Goal: Obtain resource: Obtain resource

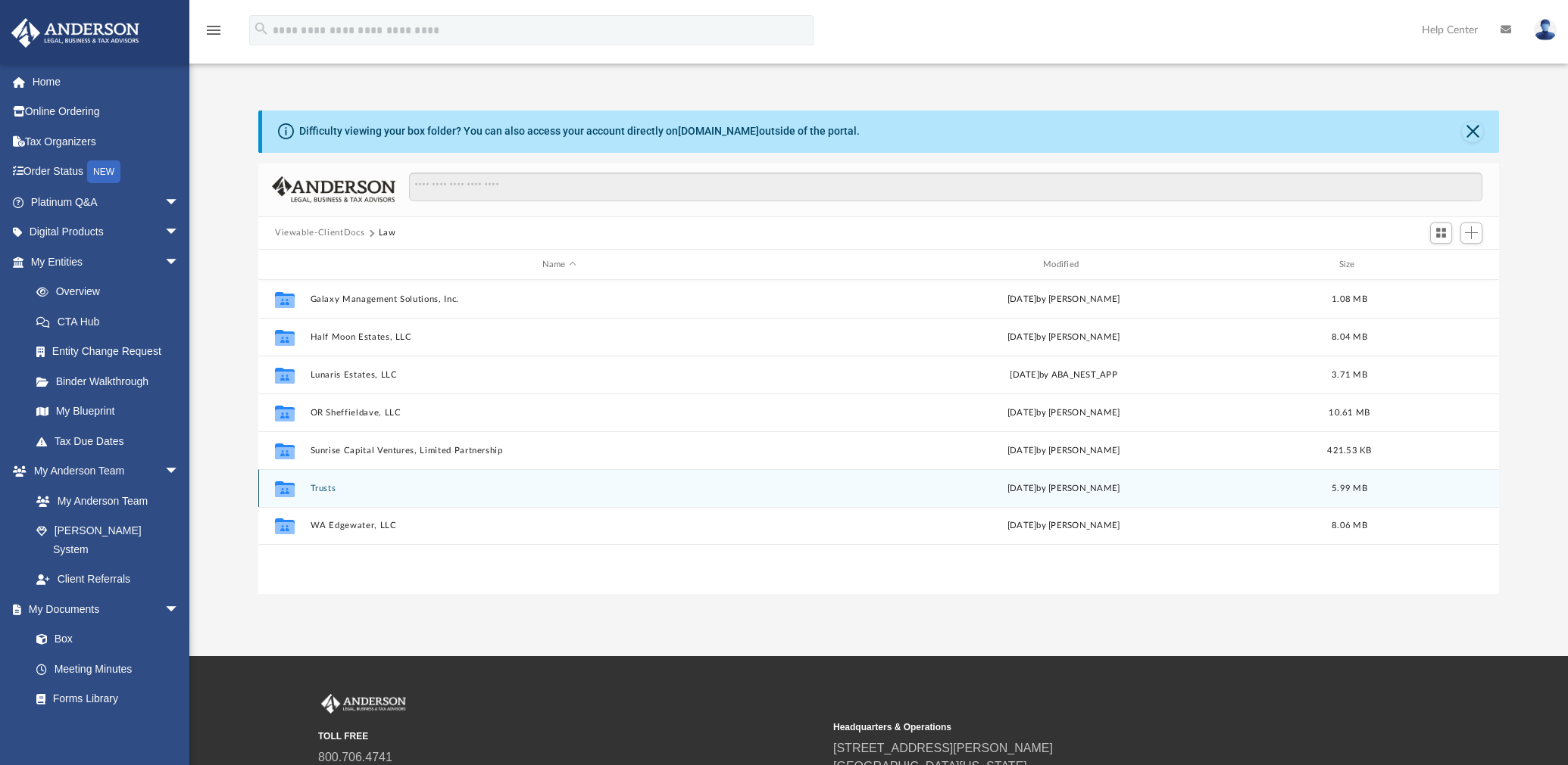
scroll to position [330, 1228]
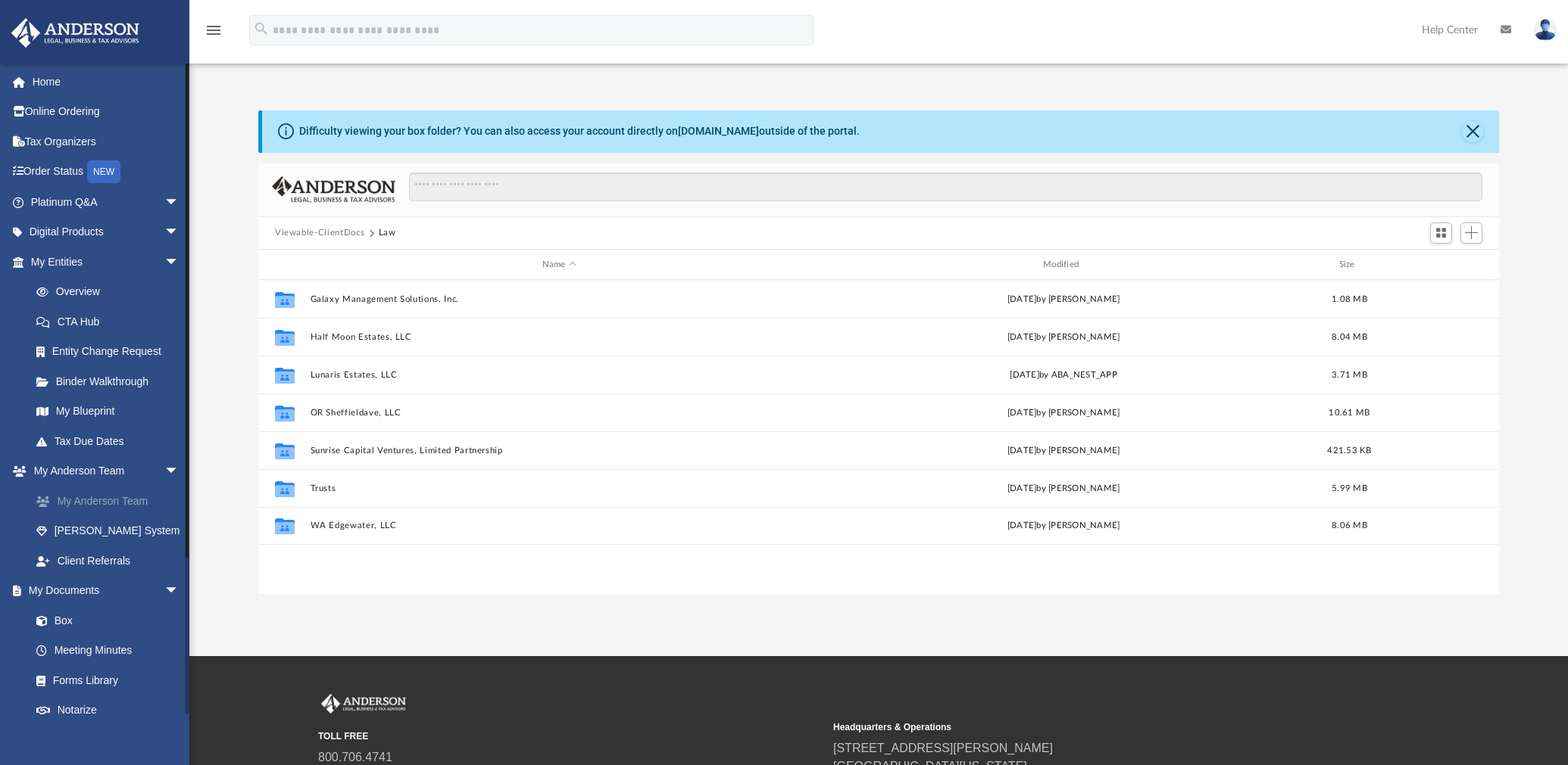
click at [107, 498] on link "My Anderson Team" at bounding box center [112, 501] width 181 height 30
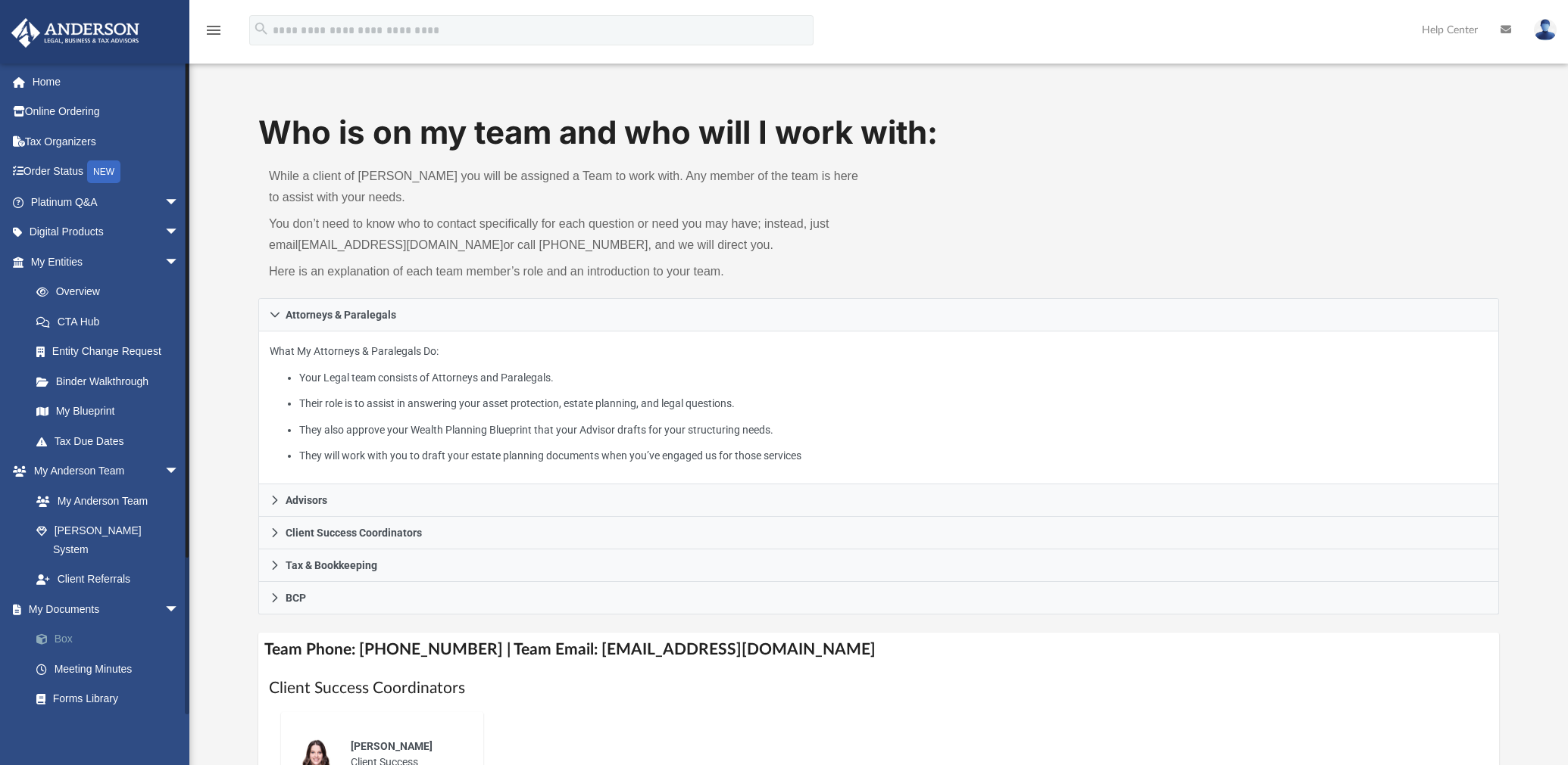
click at [108, 624] on link "Box" at bounding box center [112, 639] width 181 height 30
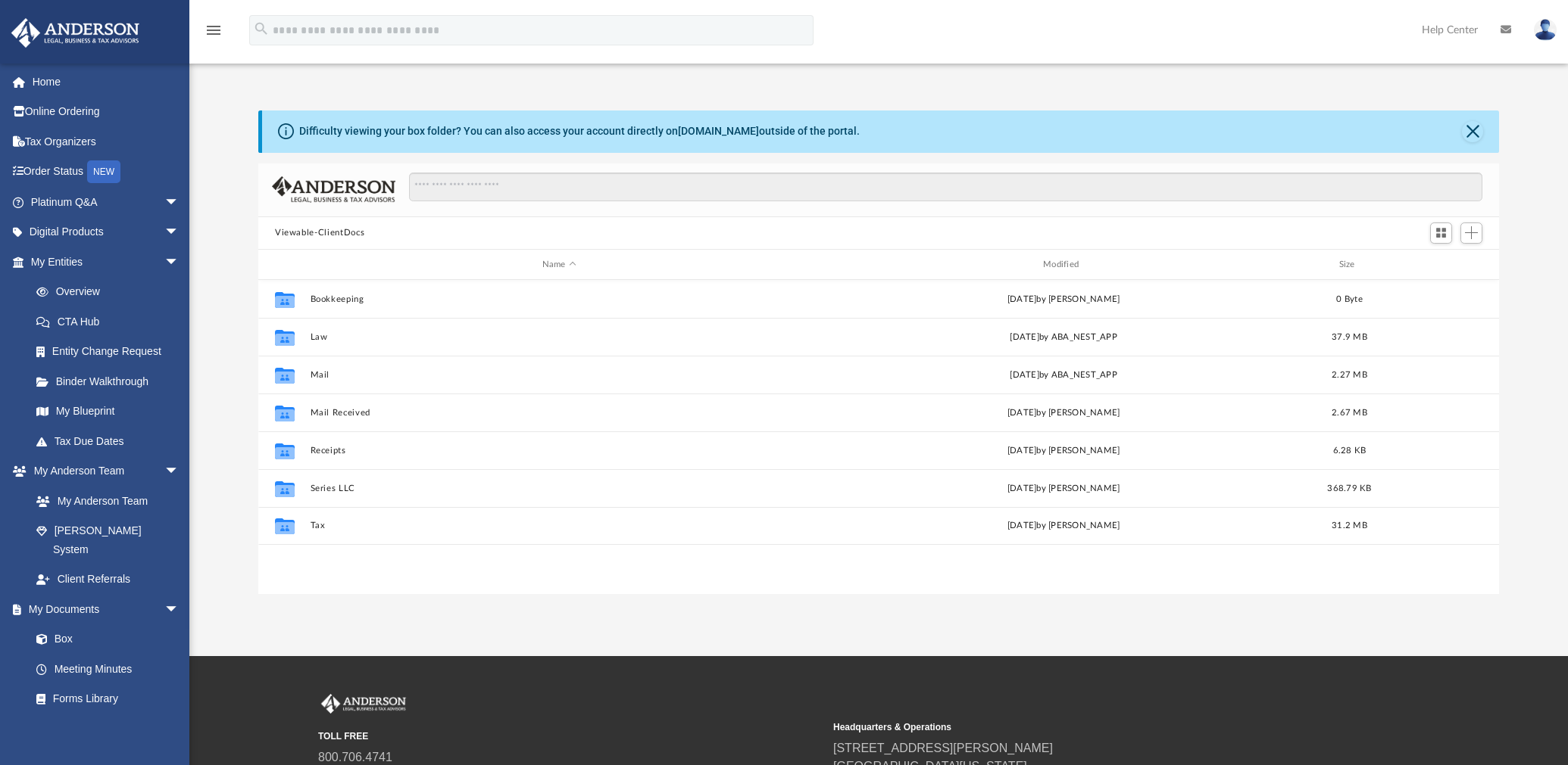
scroll to position [330, 1228]
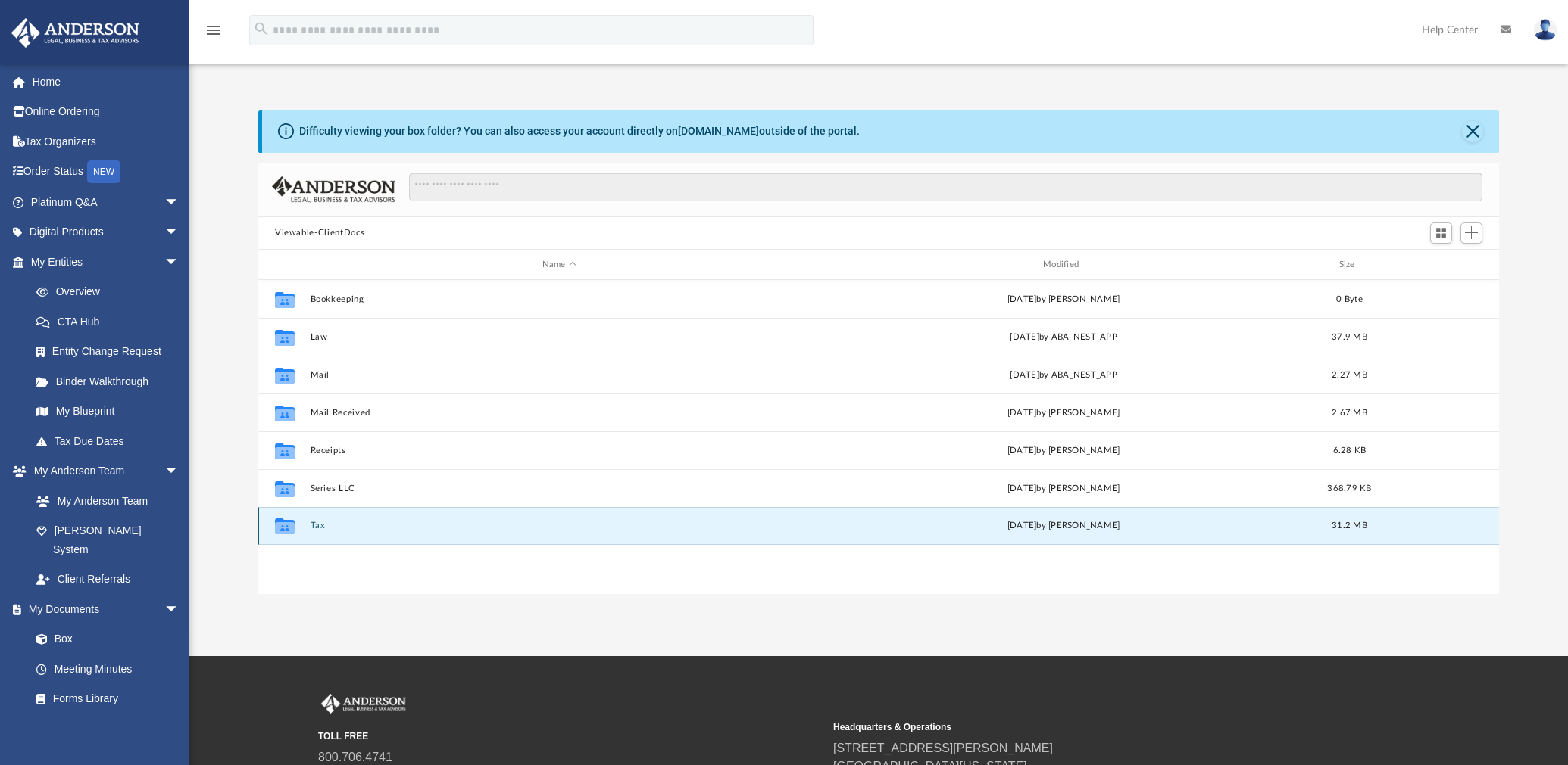
click at [319, 524] on button "Tax" at bounding box center [560, 527] width 498 height 9
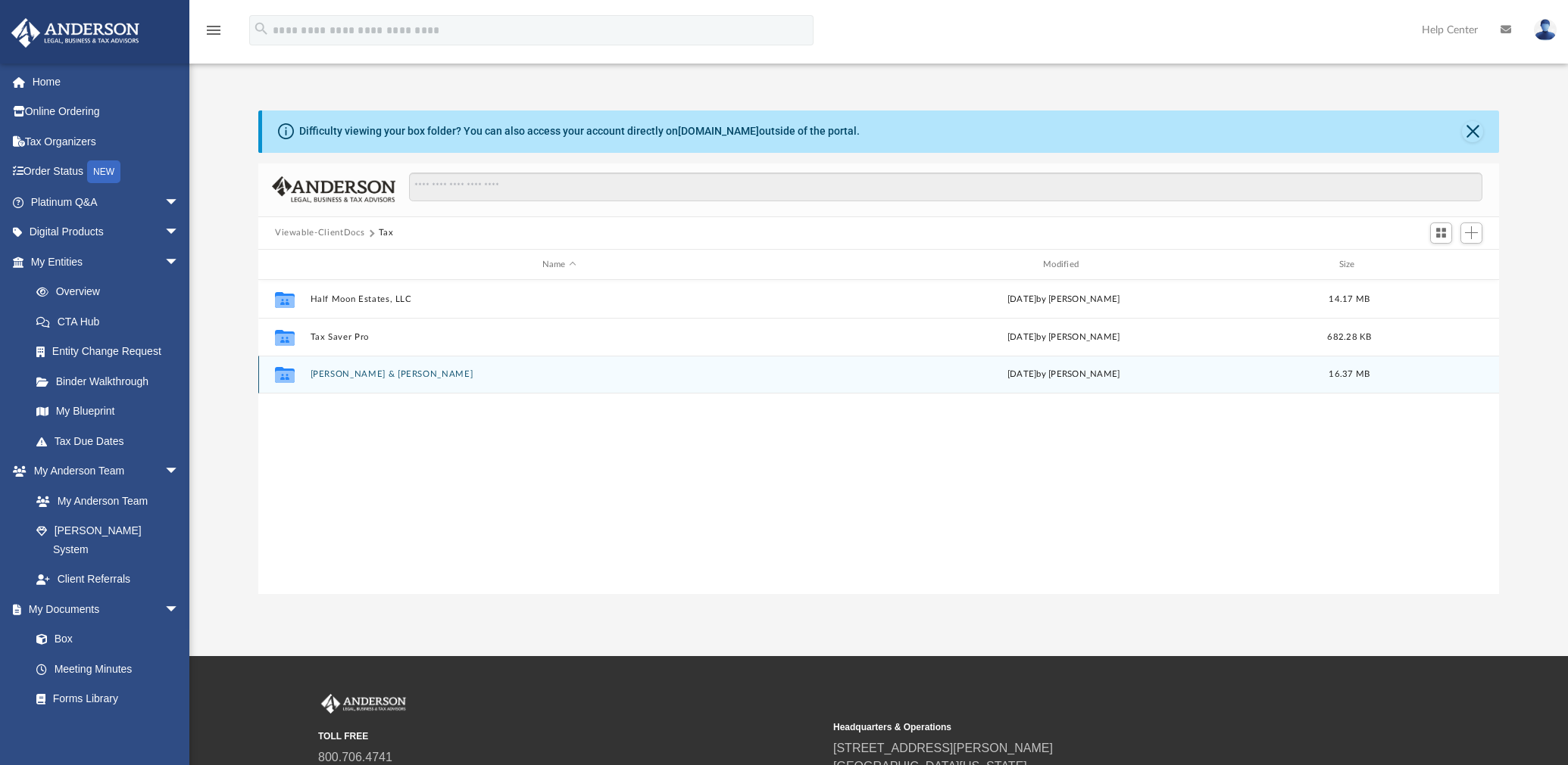
click at [378, 370] on button "[PERSON_NAME] & [PERSON_NAME]" at bounding box center [560, 375] width 498 height 9
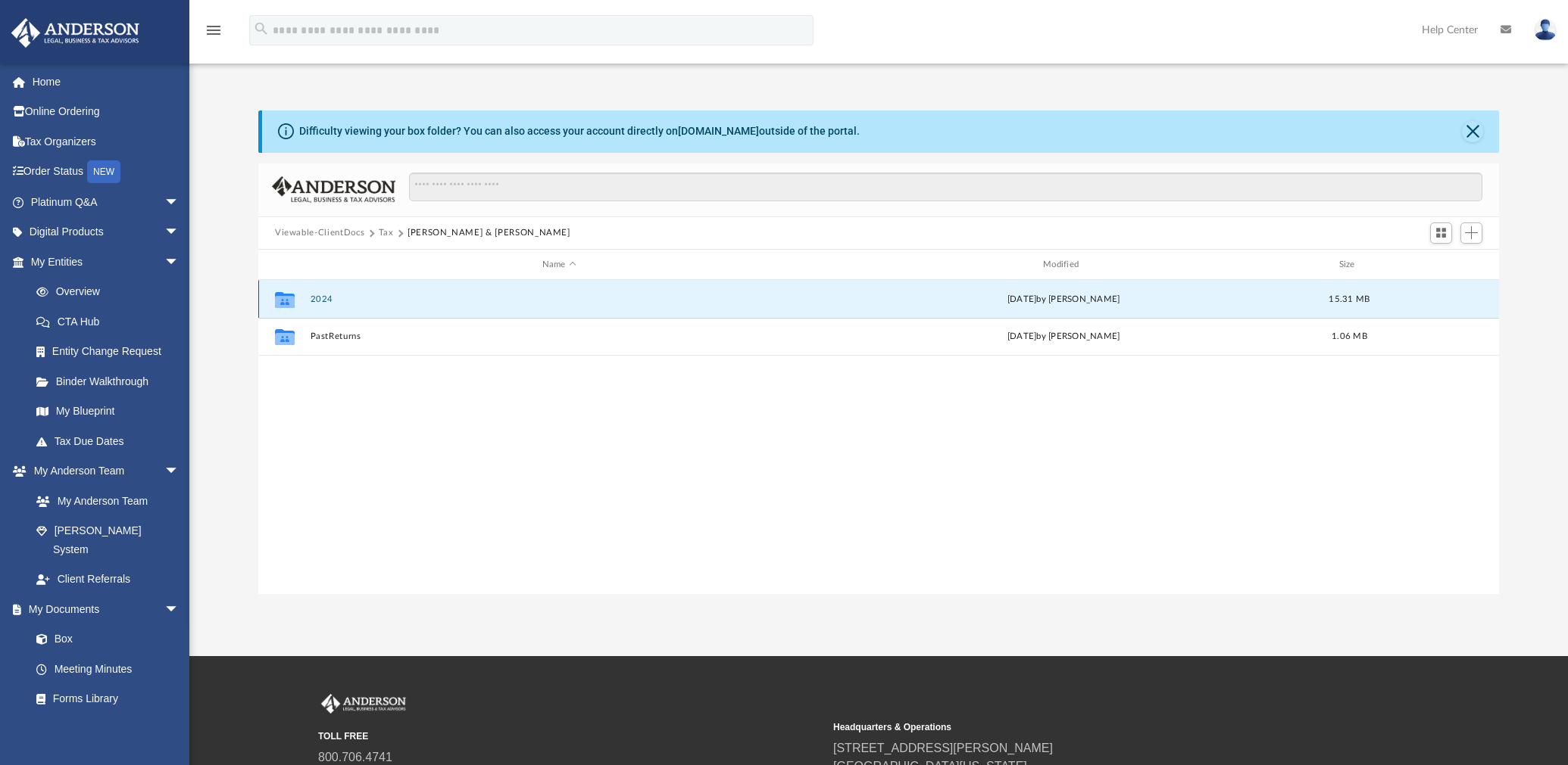
click at [318, 296] on button "2024" at bounding box center [560, 299] width 498 height 9
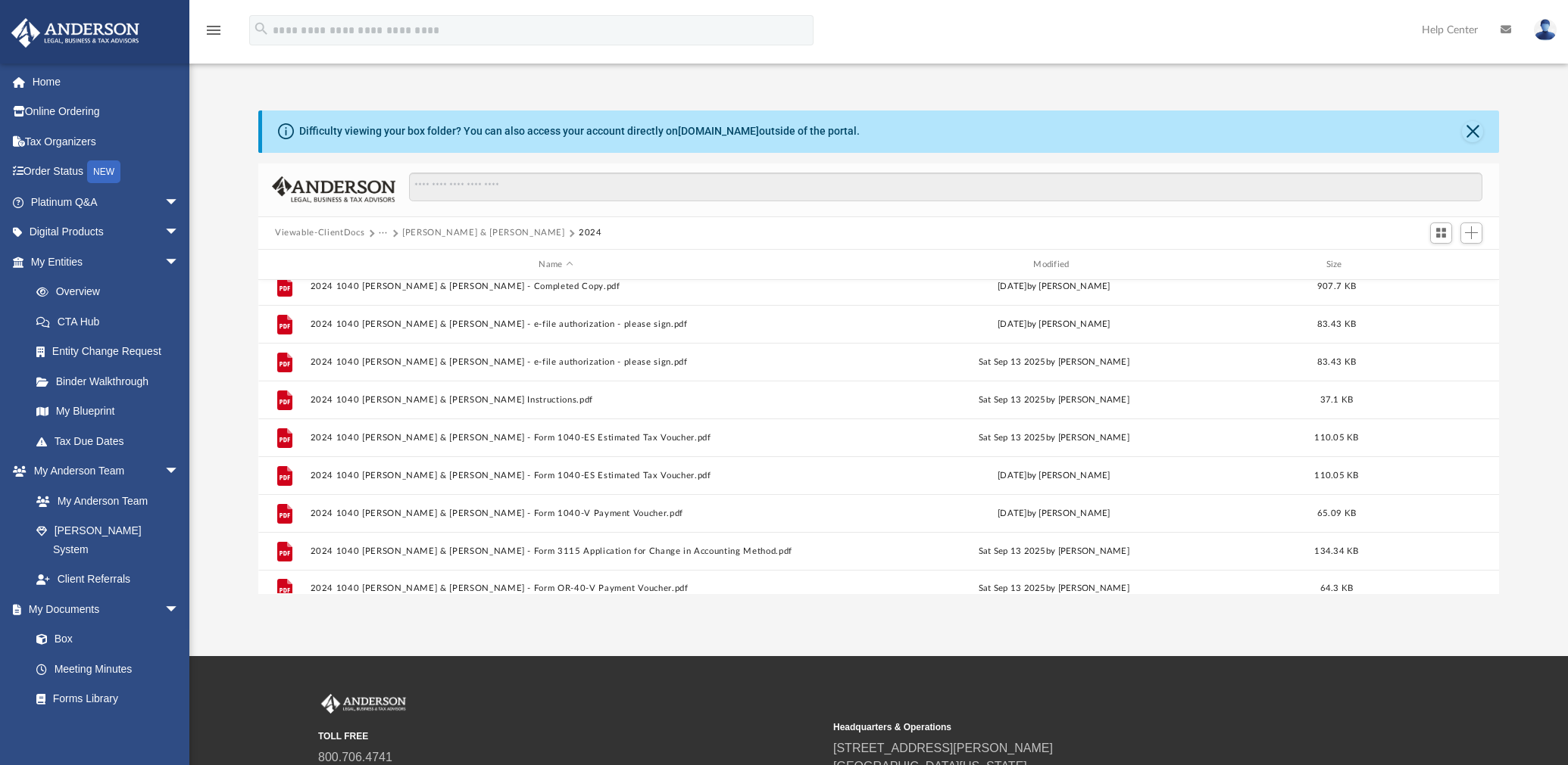
scroll to position [0, 0]
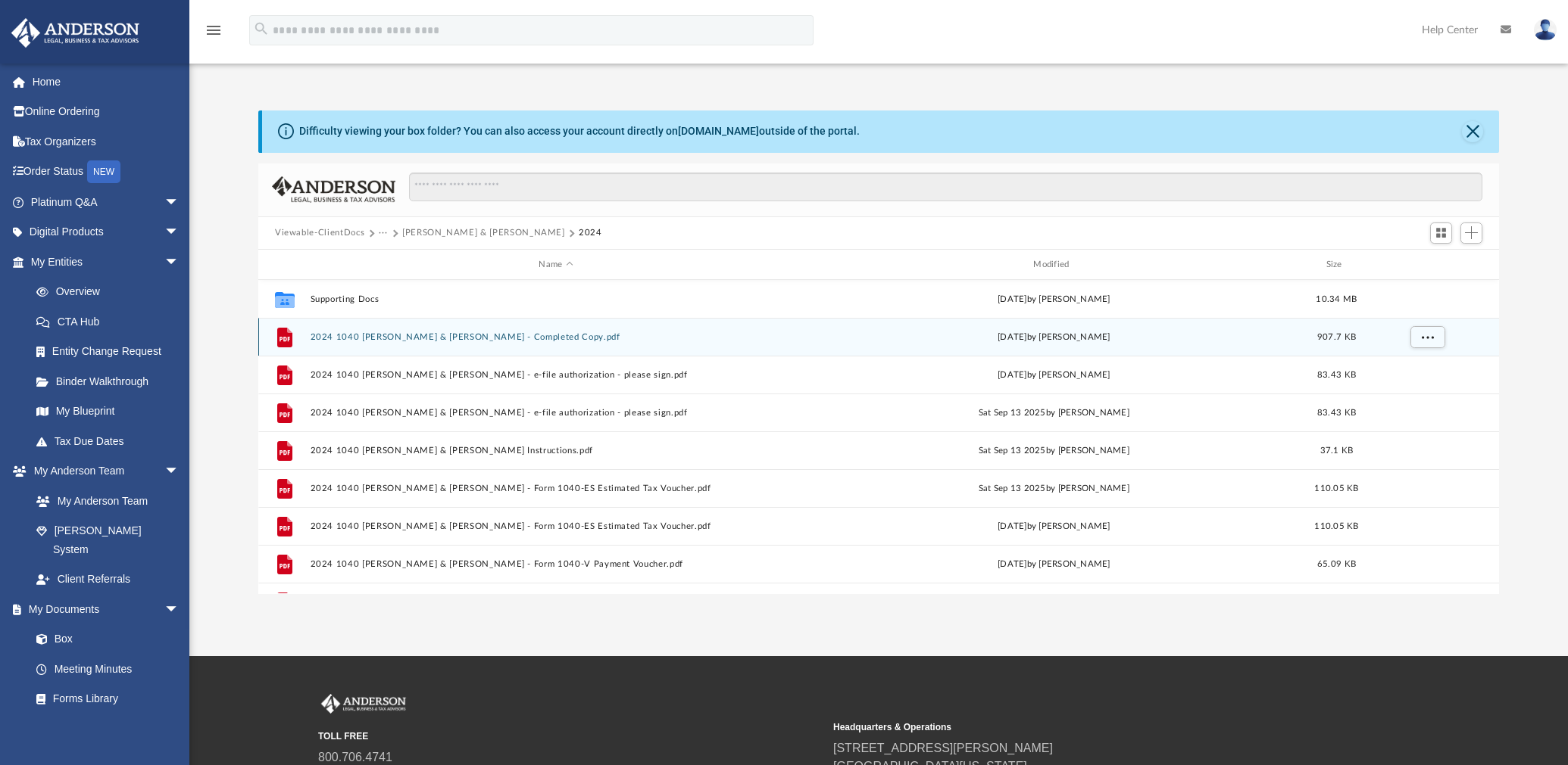
click at [423, 335] on button "2024 1040 [PERSON_NAME] & [PERSON_NAME] - Completed Copy.pdf" at bounding box center [556, 337] width 491 height 9
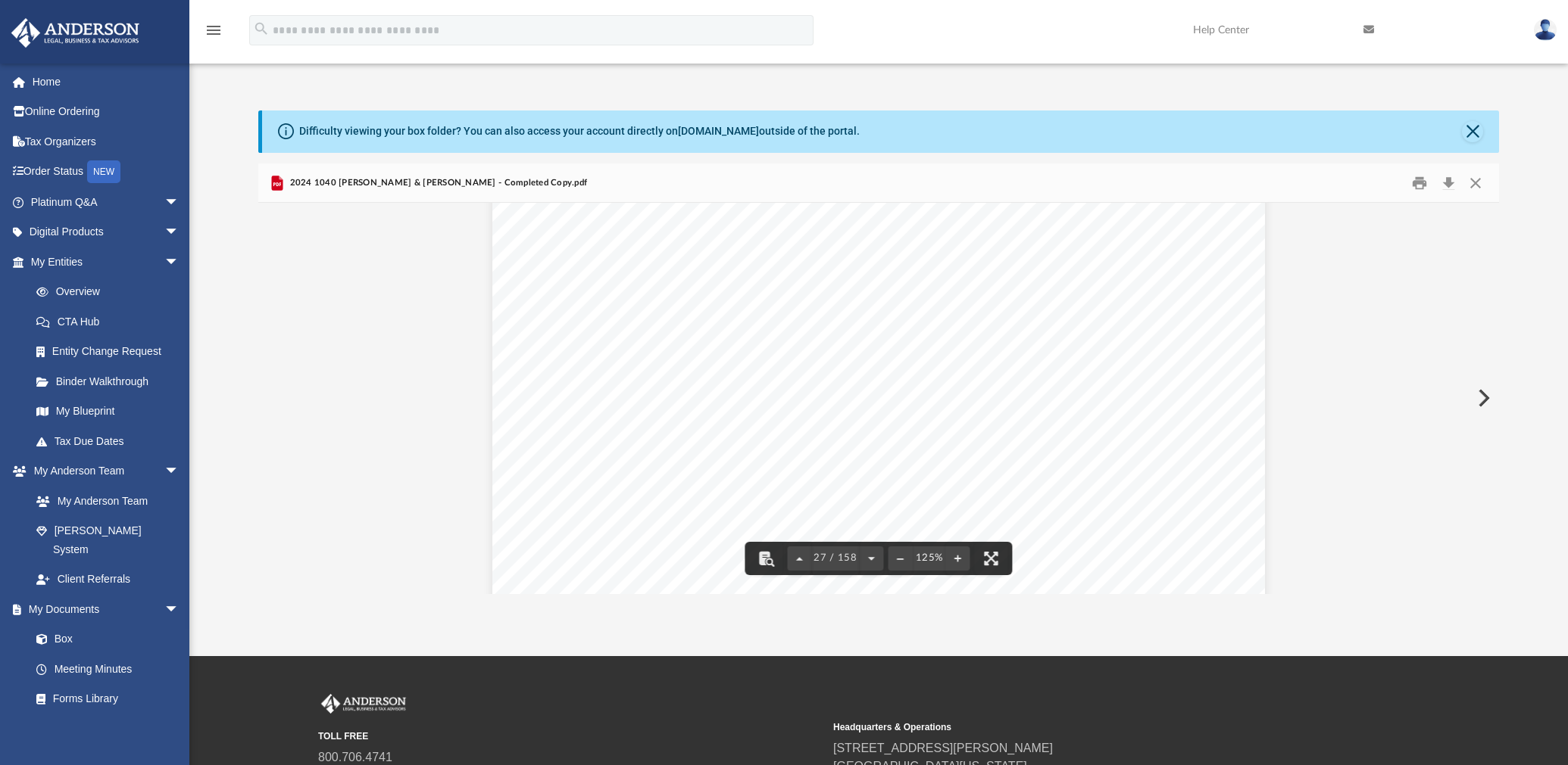
scroll to position [26247, 0]
drag, startPoint x: 1101, startPoint y: 413, endPoint x: 1079, endPoint y: 543, distance: 131.8
drag, startPoint x: 1376, startPoint y: 464, endPoint x: 1354, endPoint y: 221, distance: 244.0
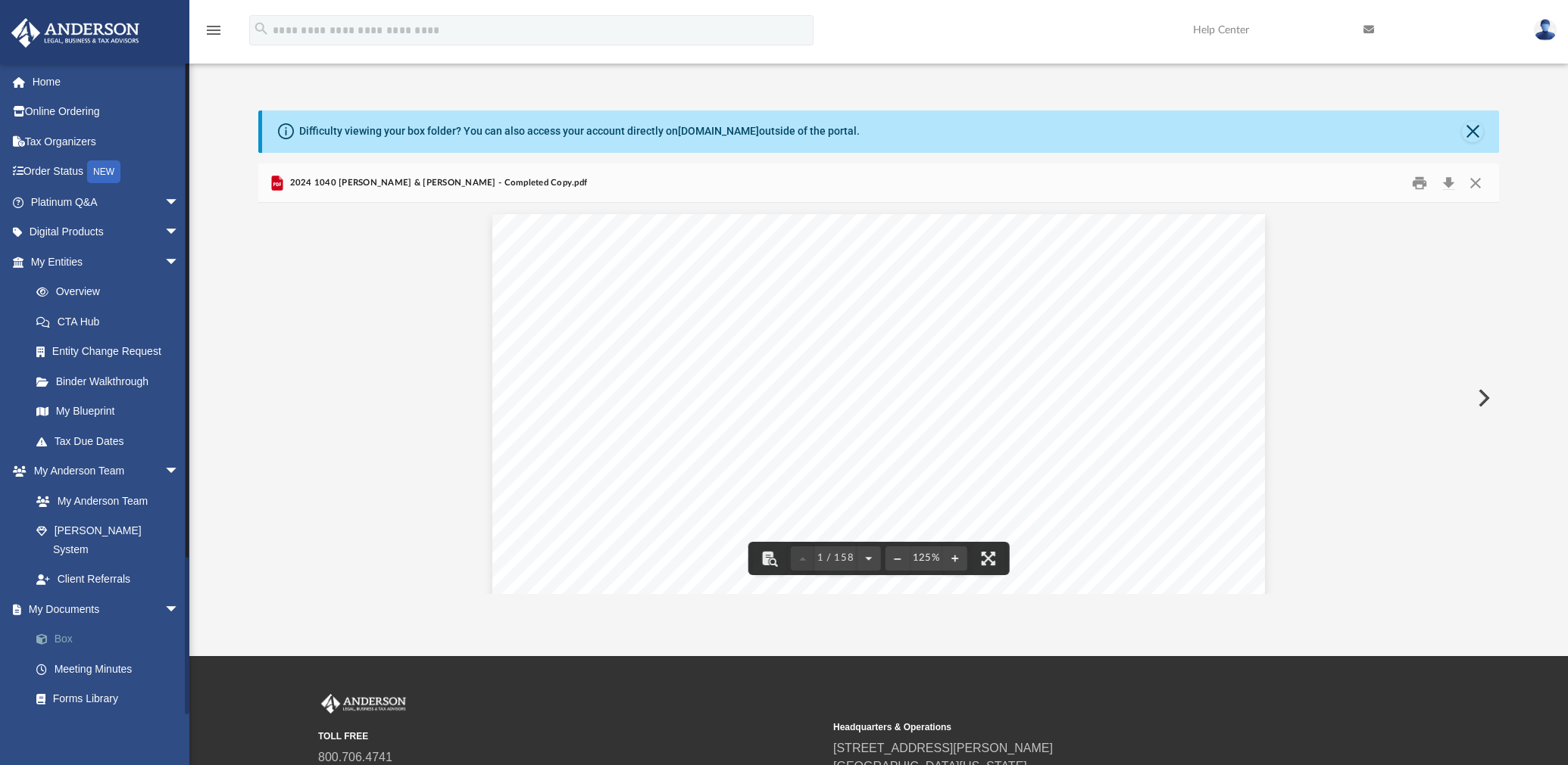
click at [84, 624] on link "Box" at bounding box center [112, 639] width 181 height 30
click at [1487, 124] on div "Difficulty viewing your box folder? You can also access your account directly o…" at bounding box center [880, 131] width 1237 height 42
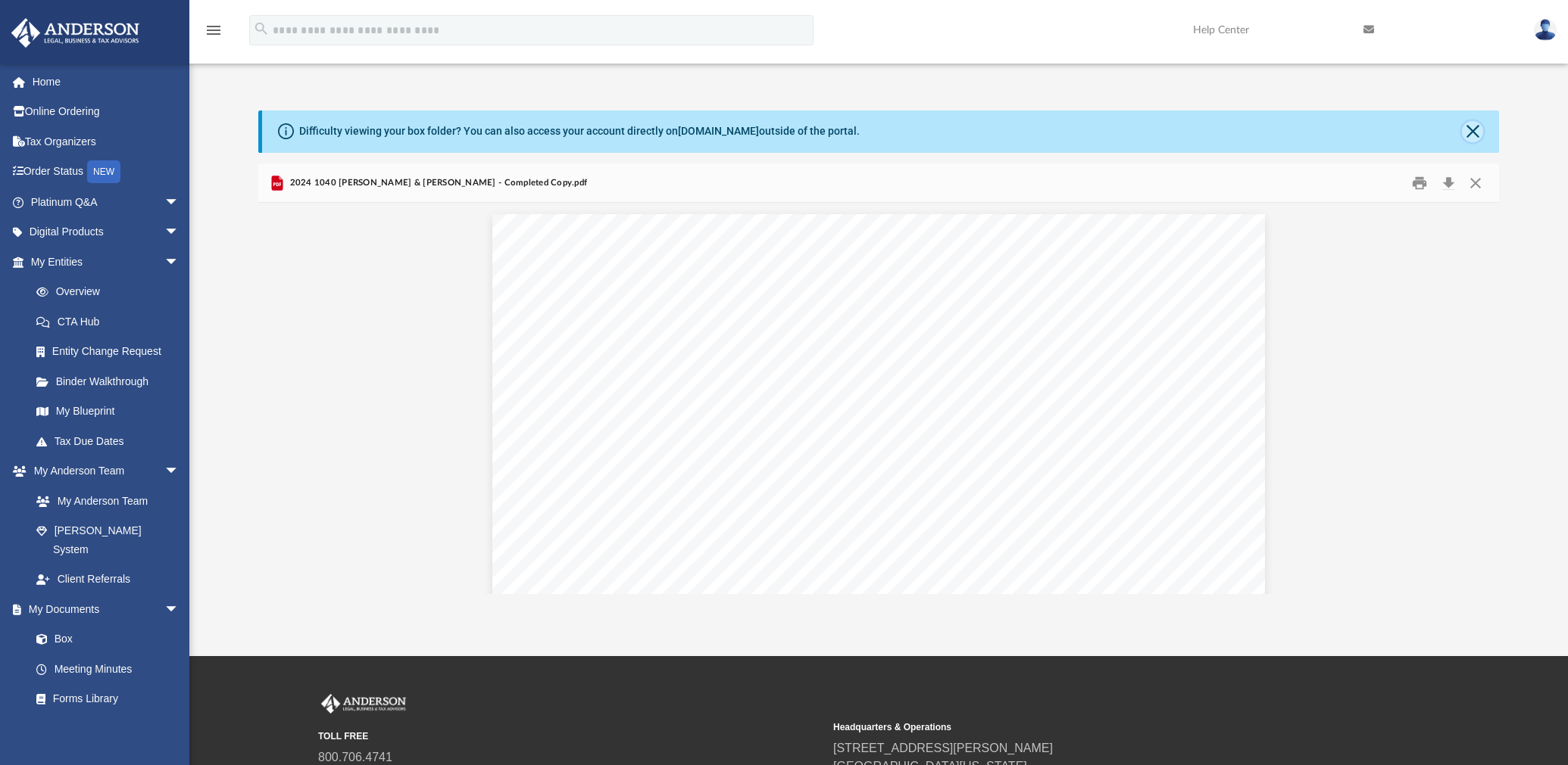
click at [1473, 124] on button "Close" at bounding box center [1472, 131] width 22 height 22
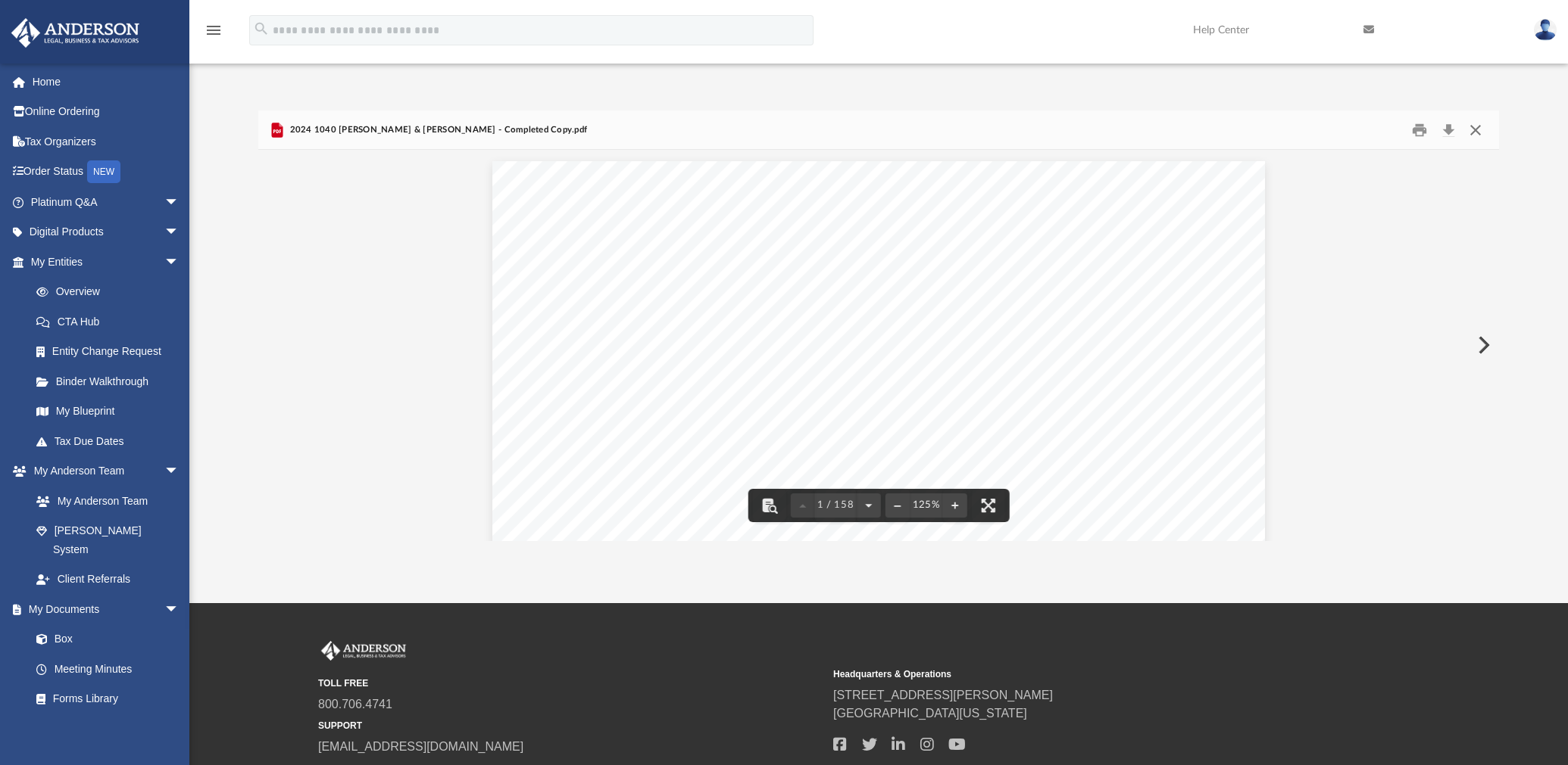
click at [1477, 131] on button "Close" at bounding box center [1475, 130] width 27 height 23
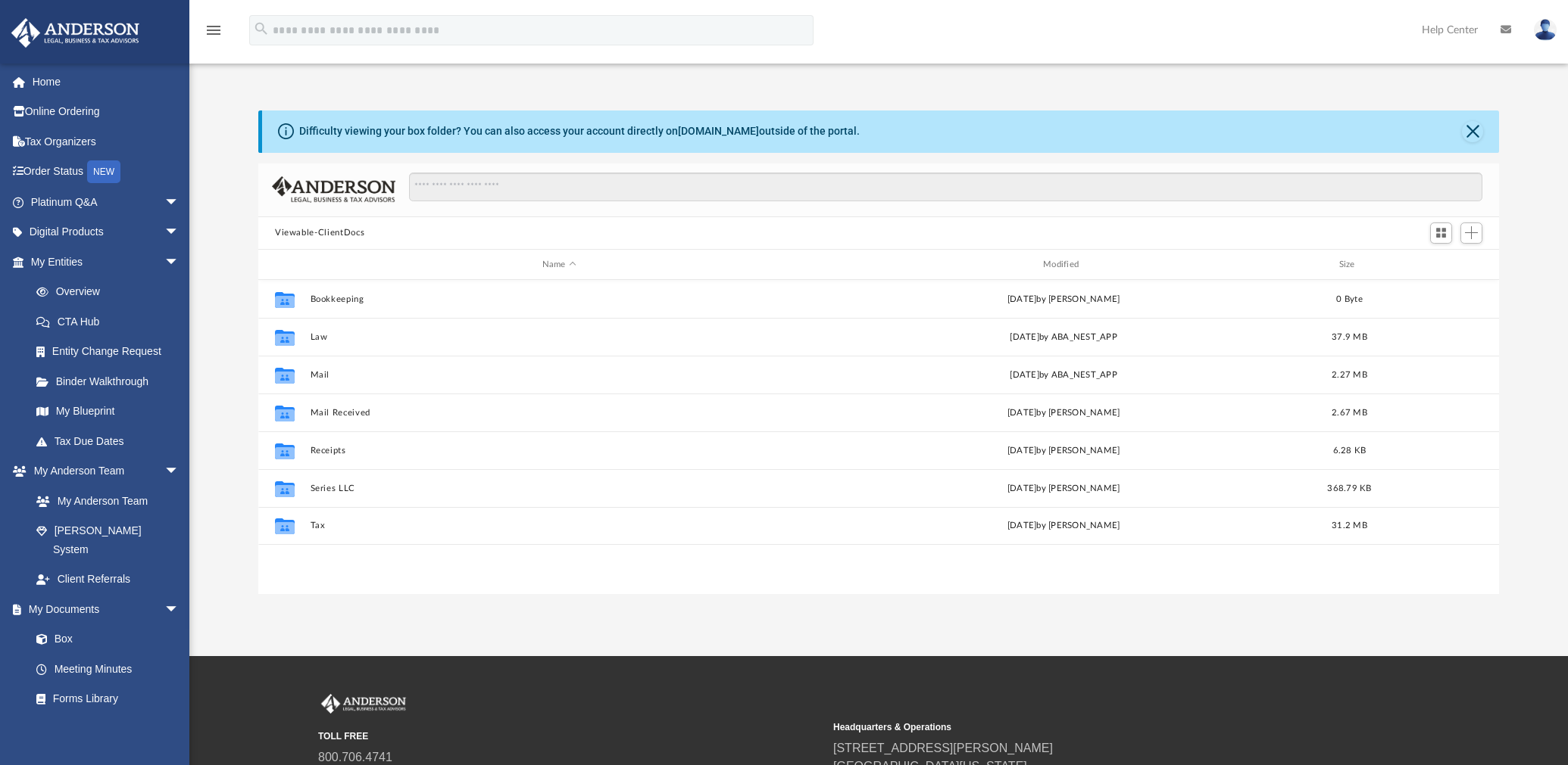
scroll to position [330, 1228]
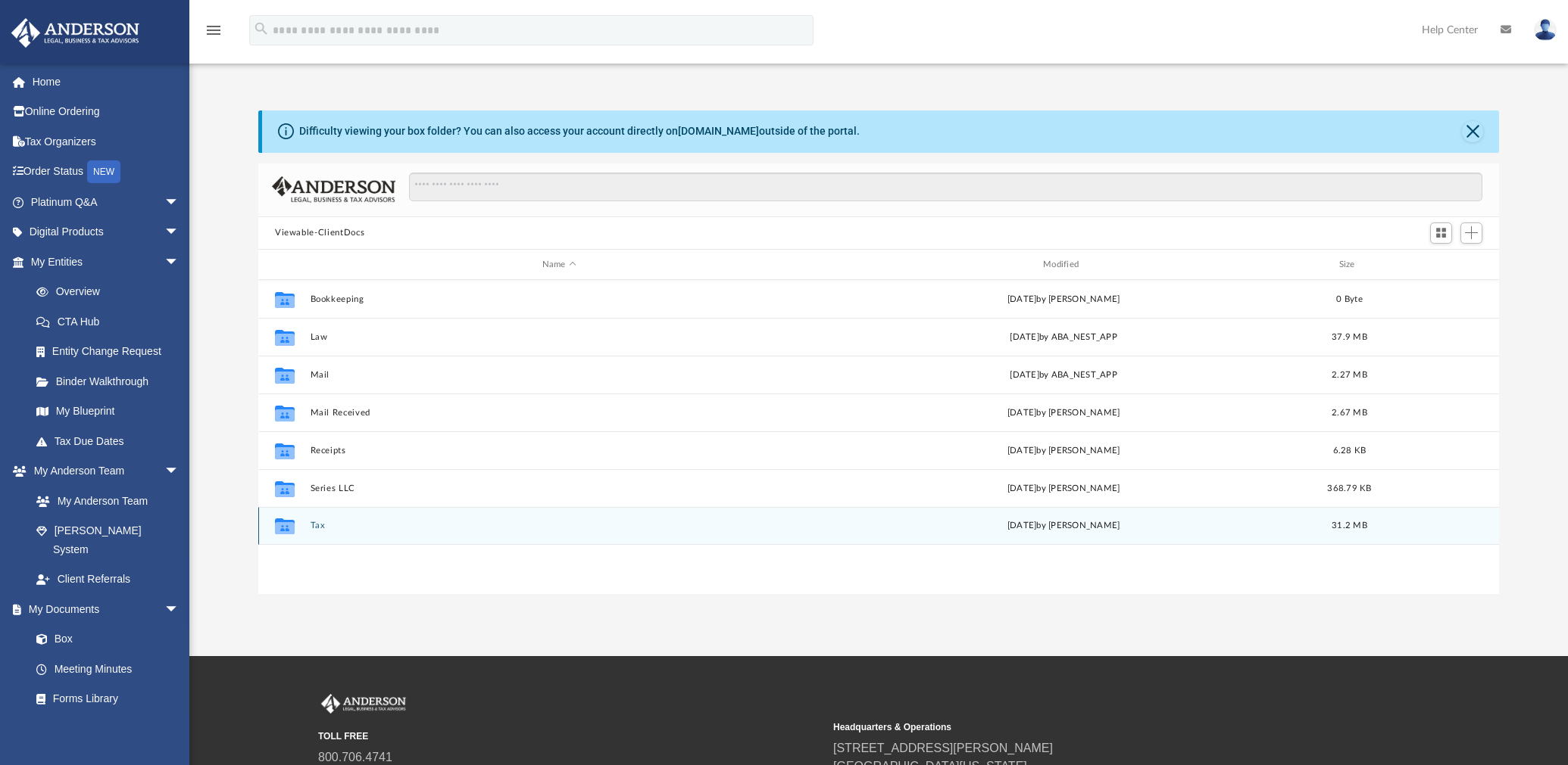
click at [323, 532] on div "Collaborated Folder Tax [DATE] by [PERSON_NAME] 31.2 MB" at bounding box center [878, 526] width 1240 height 38
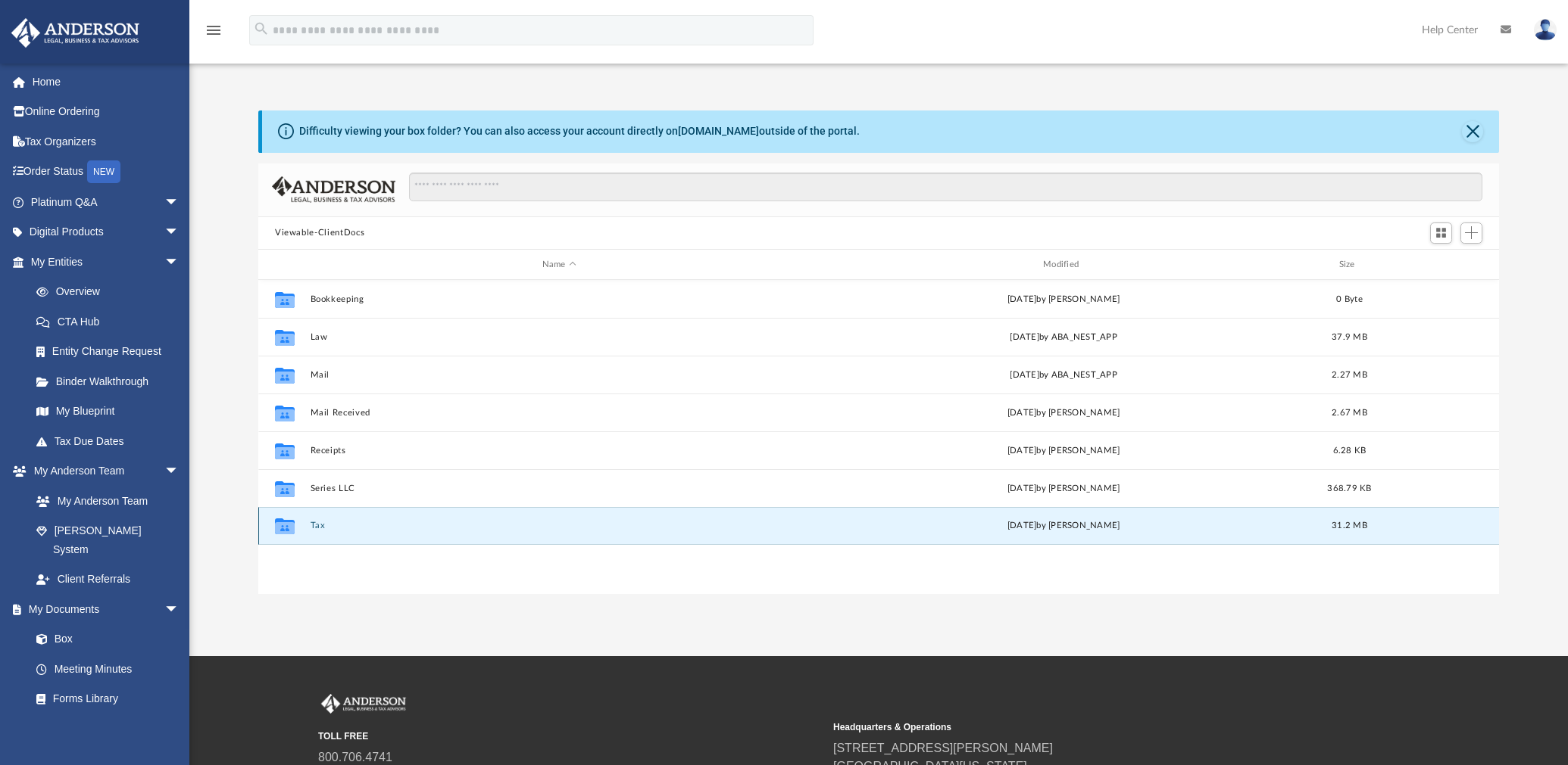
click at [323, 522] on button "Tax" at bounding box center [560, 527] width 498 height 9
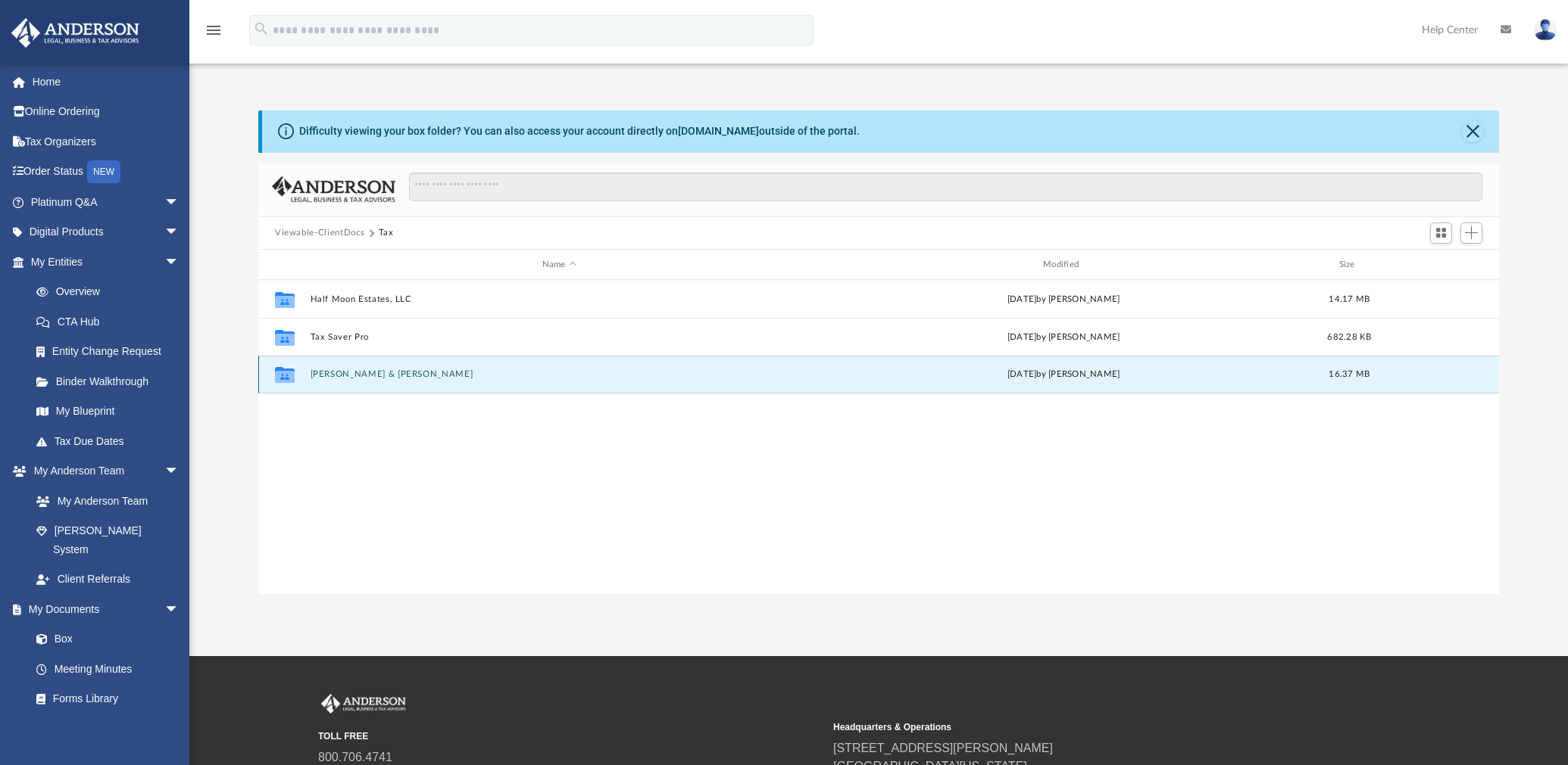
click at [352, 377] on button "[PERSON_NAME] & [PERSON_NAME]" at bounding box center [560, 375] width 498 height 9
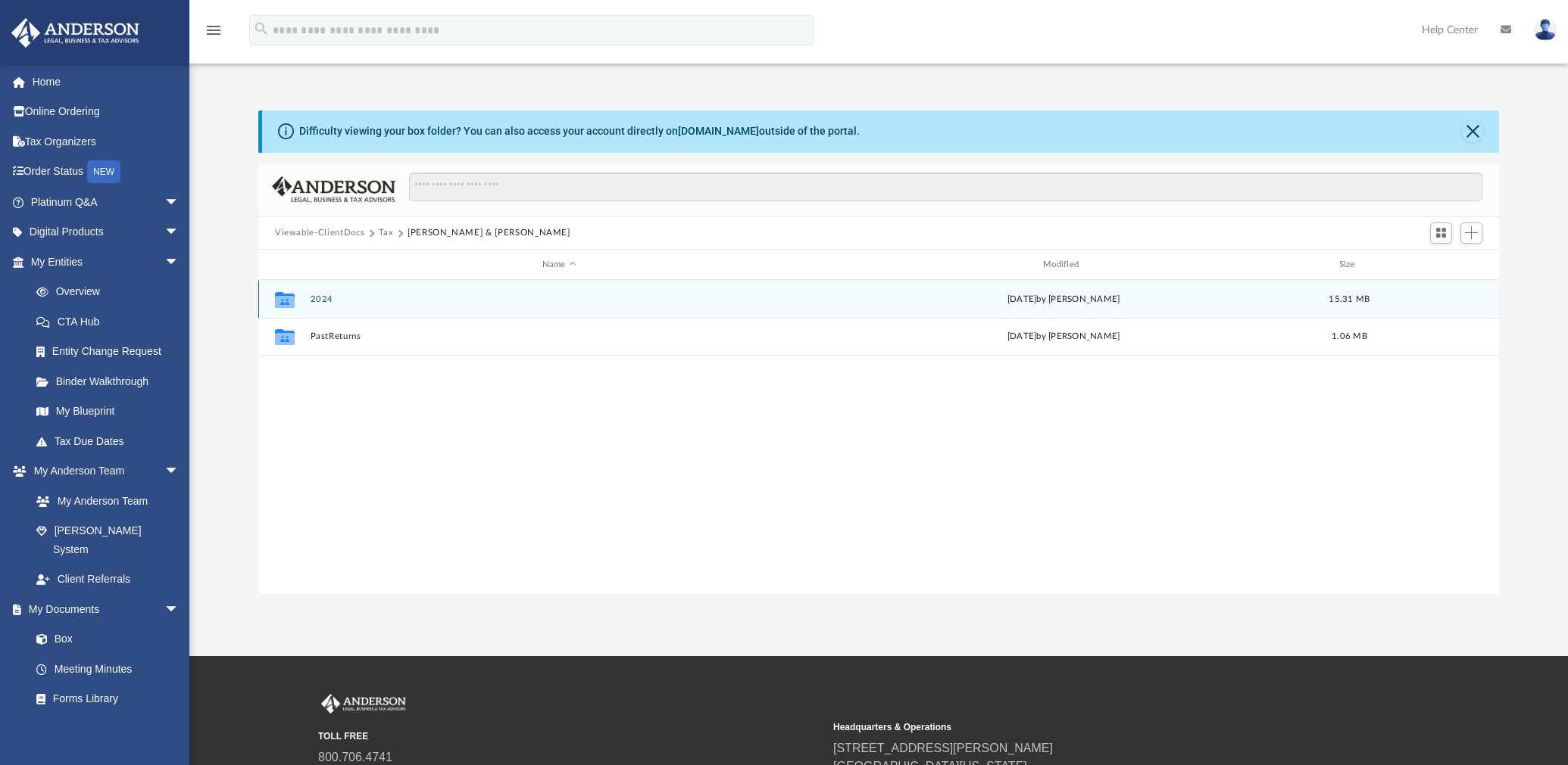
click at [315, 299] on button "2024" at bounding box center [560, 299] width 498 height 9
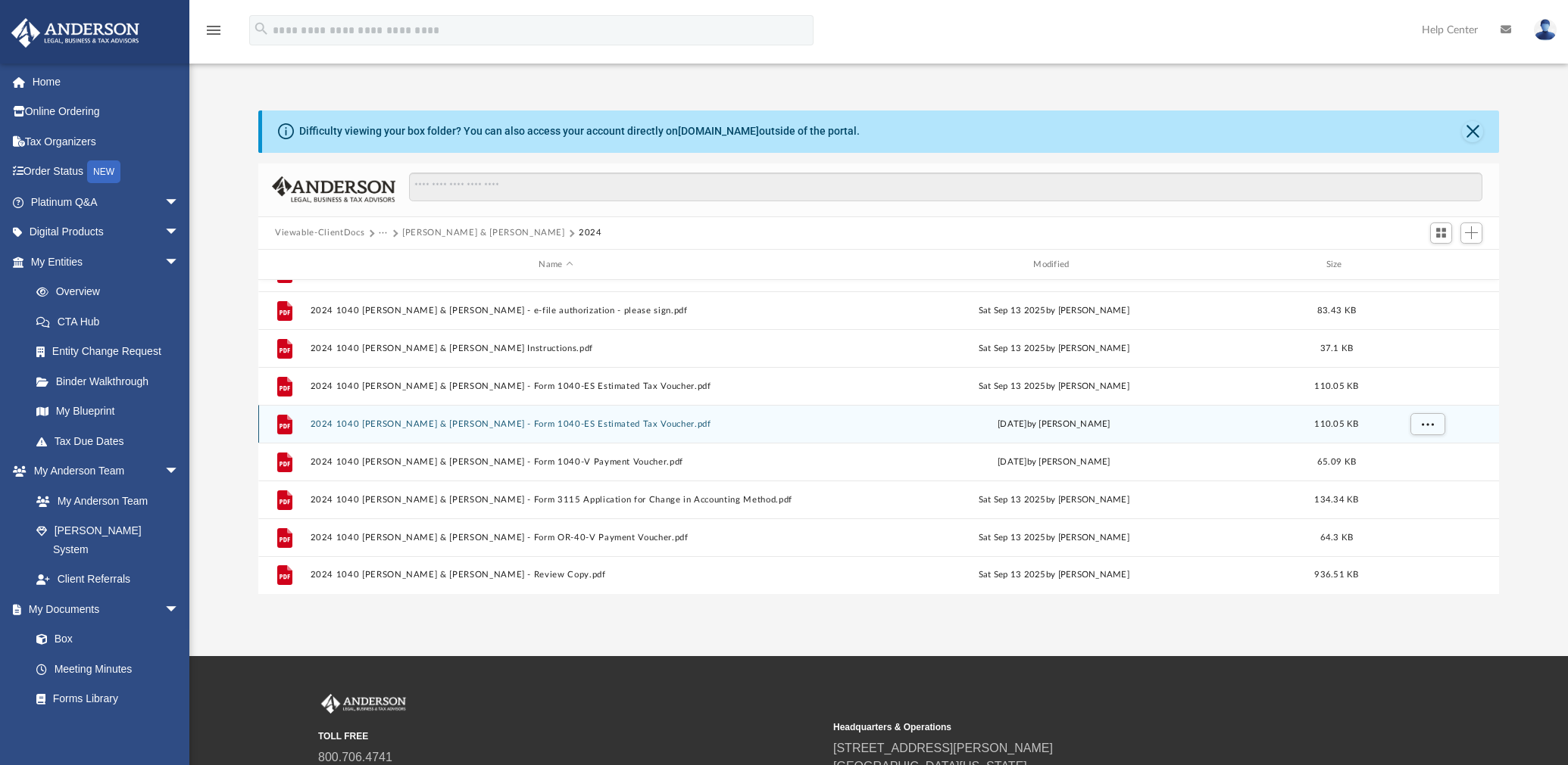
scroll to position [0, 0]
